Goal: Navigation & Orientation: Find specific page/section

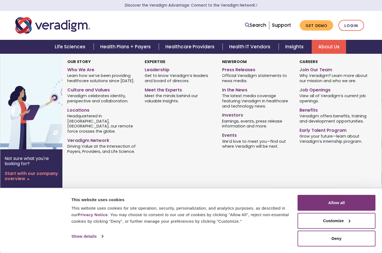
click at [324, 45] on link "About Us" at bounding box center [329, 47] width 34 height 14
click at [151, 72] on link "Leadership" at bounding box center [179, 69] width 69 height 8
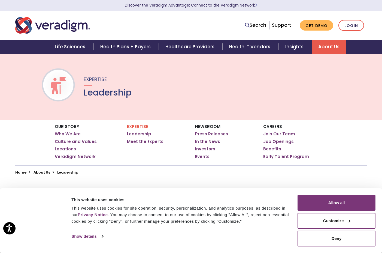
drag, startPoint x: 186, startPoint y: 137, endPoint x: 198, endPoint y: 135, distance: 12.1
click at [189, 136] on div "Expertise Leadership Meet the Experts" at bounding box center [157, 142] width 68 height 45
click at [198, 135] on link "Press Releases" at bounding box center [211, 133] width 33 height 5
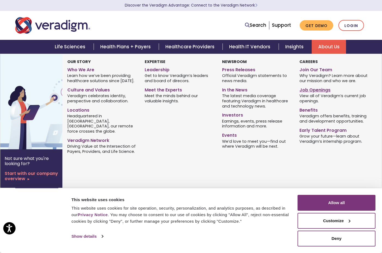
click at [316, 90] on link "Job Openings" at bounding box center [334, 89] width 69 height 8
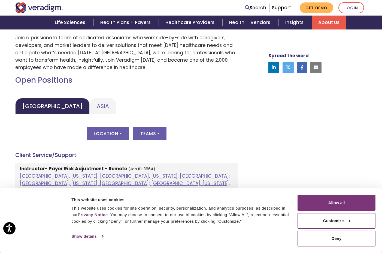
scroll to position [300, 0]
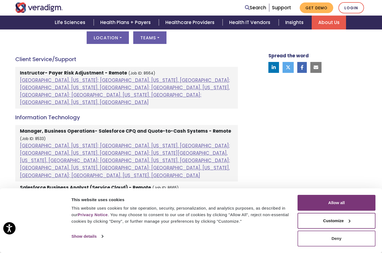
click at [337, 236] on button "Deny" at bounding box center [337, 238] width 78 height 16
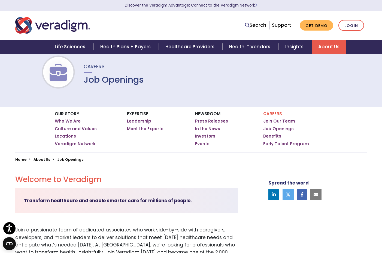
scroll to position [13, 0]
